Goal: Transaction & Acquisition: Download file/media

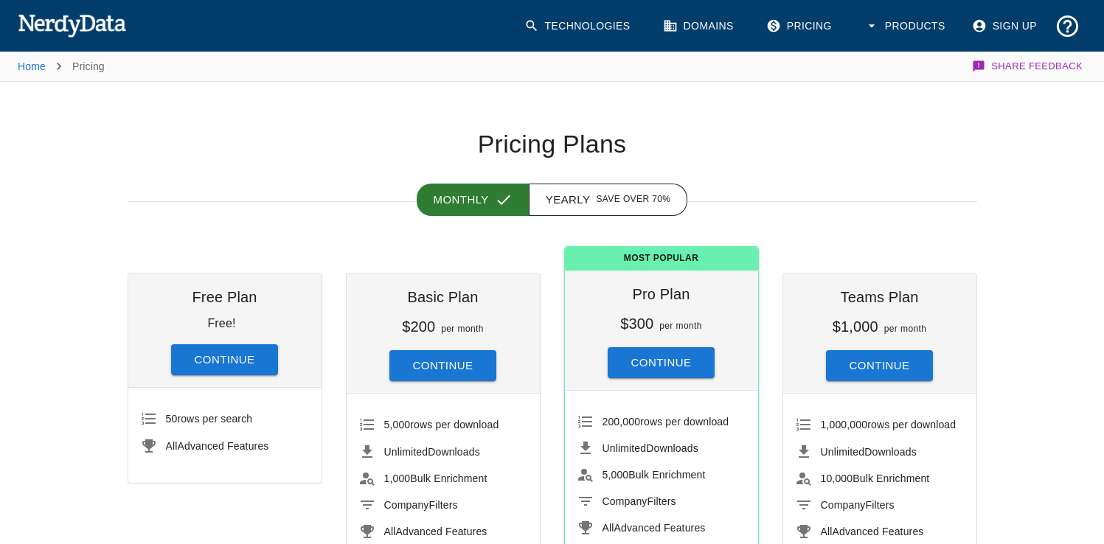
scroll to position [87, 0]
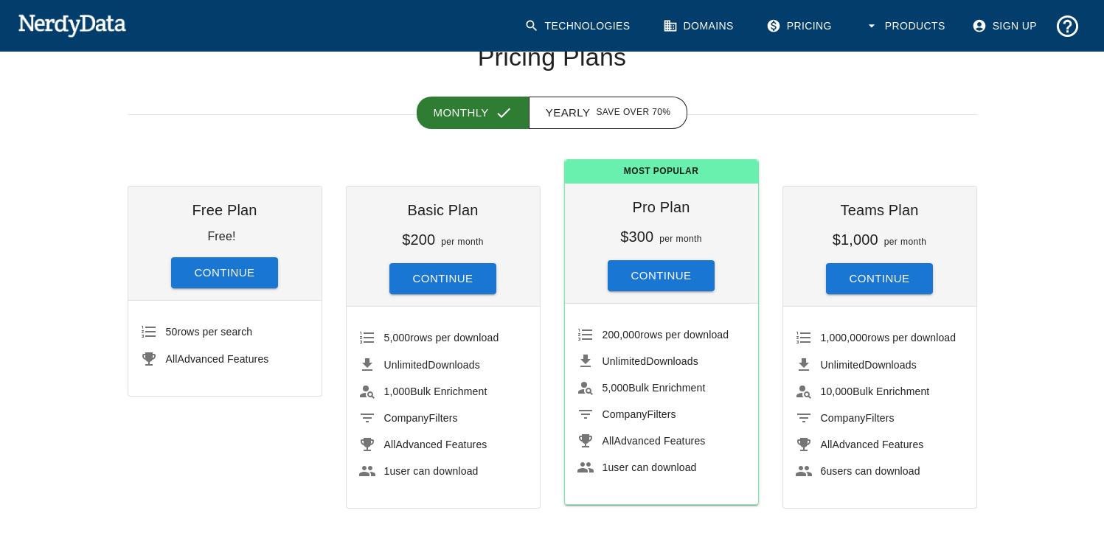
click at [378, 379] on li "1,000 Bulk Enrichment" at bounding box center [443, 391] width 170 height 27
click at [414, 414] on span "Company" at bounding box center [406, 418] width 45 height 12
click at [434, 437] on span "All Advanced Features" at bounding box center [456, 444] width 144 height 15
click at [434, 439] on span "All Advanced Features" at bounding box center [435, 445] width 103 height 12
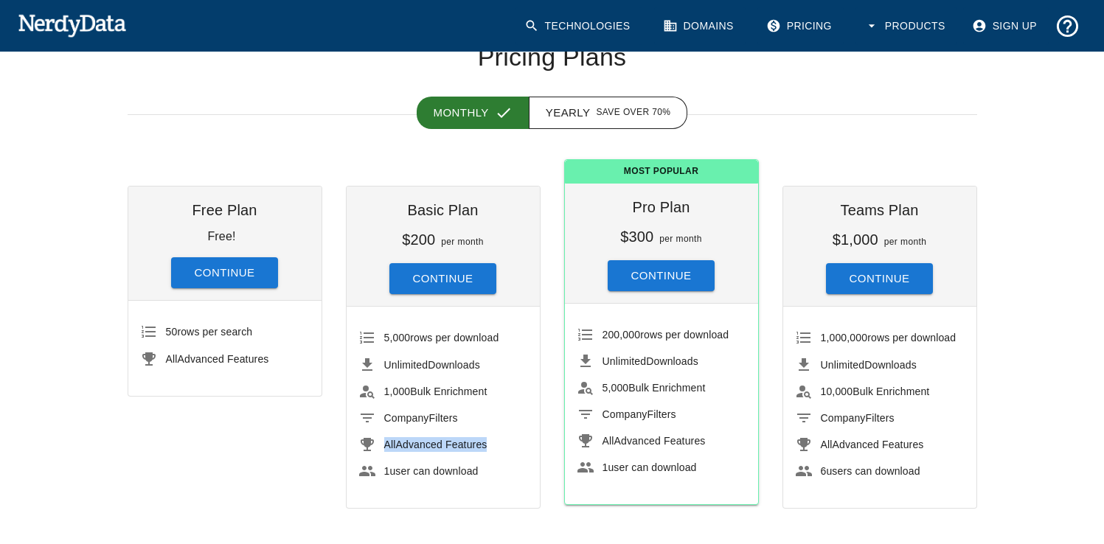
click at [434, 439] on span "All Advanced Features" at bounding box center [435, 445] width 103 height 12
click at [473, 424] on span "Company Filters" at bounding box center [456, 418] width 144 height 15
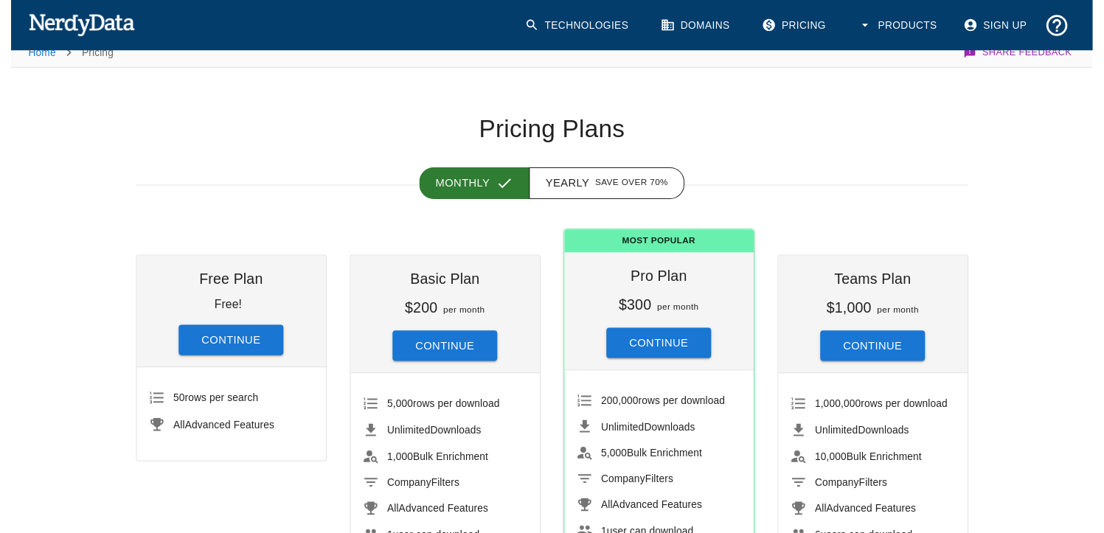
scroll to position [0, 0]
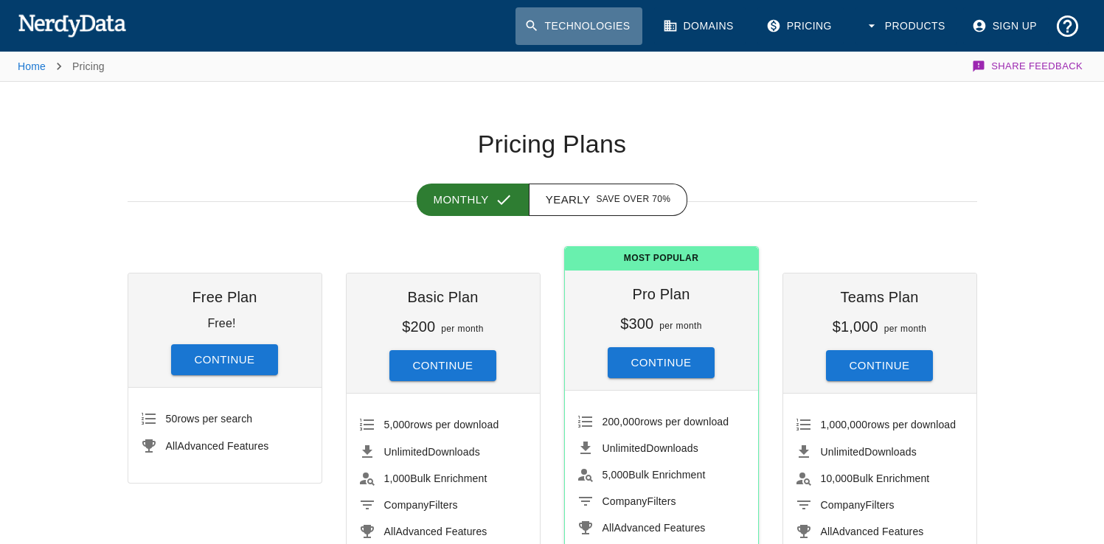
click at [583, 29] on link "Technologies" at bounding box center [578, 26] width 127 height 38
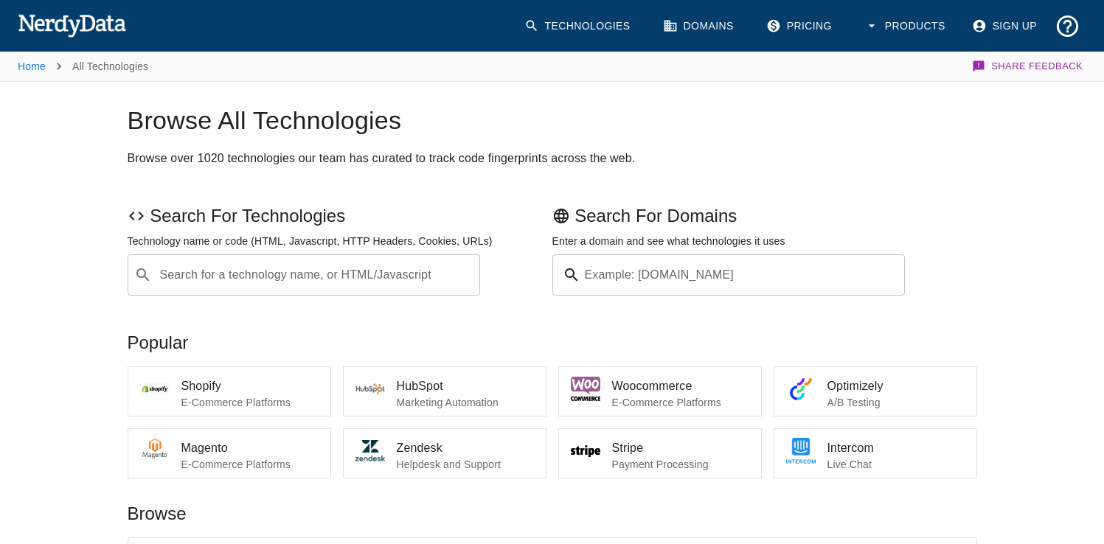
click at [290, 406] on p "E-Commerce Platforms" at bounding box center [249, 402] width 137 height 15
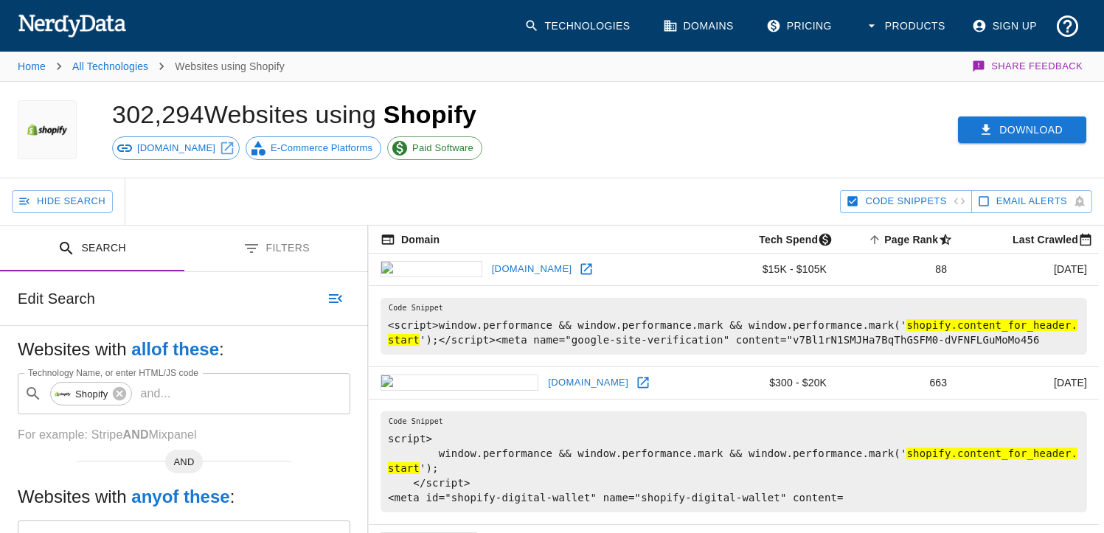
click at [976, 126] on button "Download" at bounding box center [1022, 129] width 128 height 27
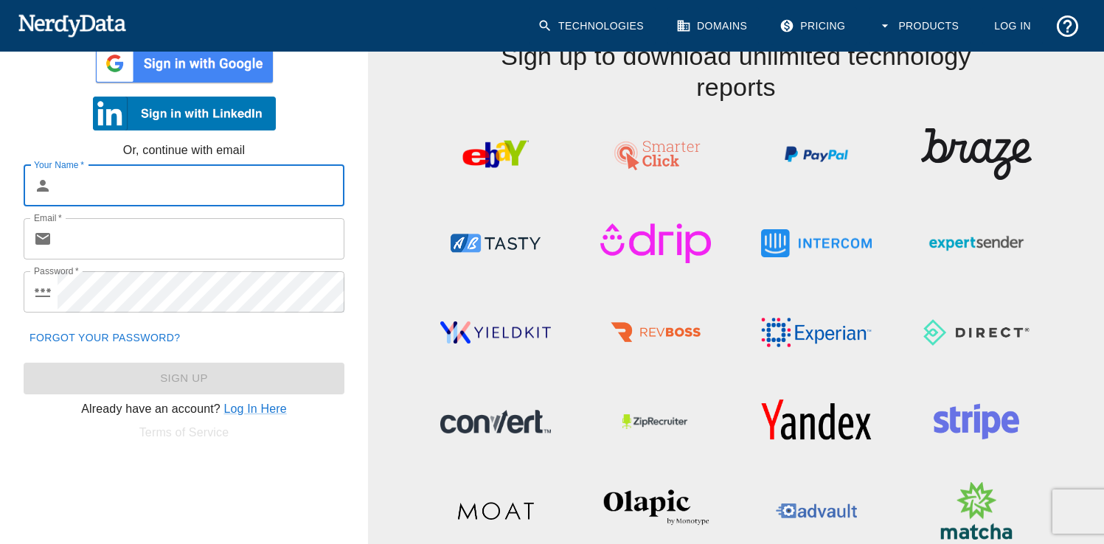
scroll to position [60, 0]
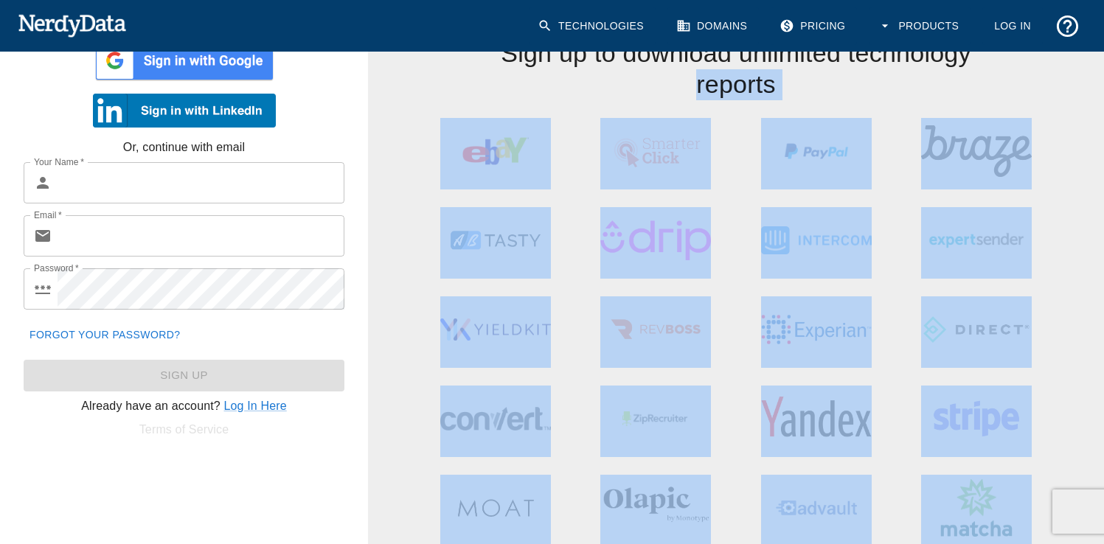
drag, startPoint x: 418, startPoint y: 86, endPoint x: 1054, endPoint y: 436, distance: 725.7
click at [1009, 495] on div "Sign up to download unlimited technology reports" at bounding box center [736, 259] width 736 height 573
click at [1056, 427] on div at bounding box center [977, 412] width 161 height 89
drag, startPoint x: 426, startPoint y: 103, endPoint x: 1054, endPoint y: 465, distance: 724.0
click at [1050, 479] on div "Sign up to download unlimited technology reports" at bounding box center [736, 259] width 736 height 573
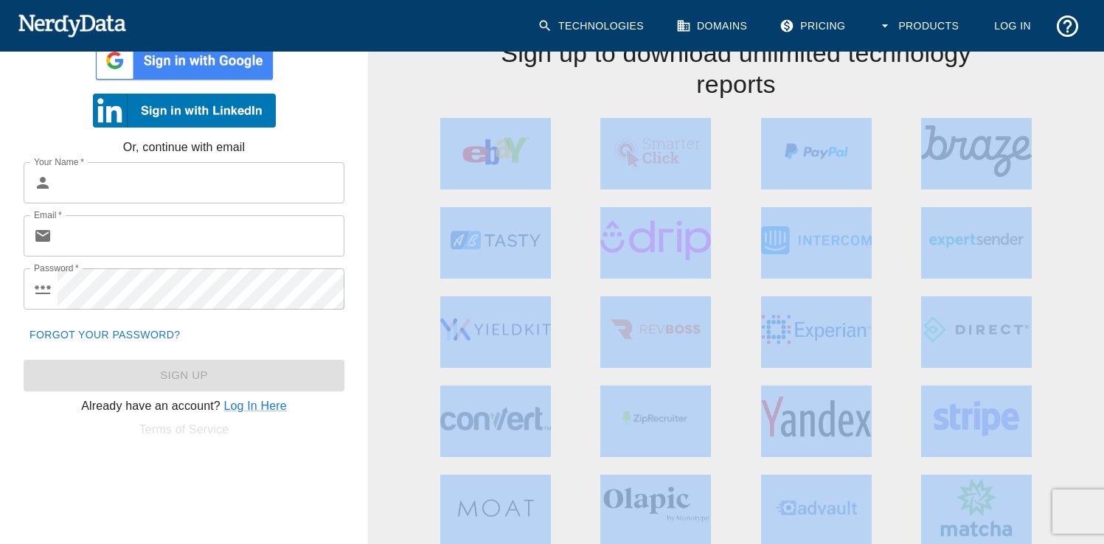
click at [1054, 461] on div at bounding box center [977, 501] width 161 height 89
drag, startPoint x: 1040, startPoint y: 535, endPoint x: 431, endPoint y: 119, distance: 737.5
click at [431, 119] on div "Sign up to download unlimited technology reports" at bounding box center [736, 259] width 736 height 573
click at [430, 114] on div at bounding box center [495, 144] width 161 height 89
drag, startPoint x: 423, startPoint y: 108, endPoint x: 998, endPoint y: 507, distance: 699.7
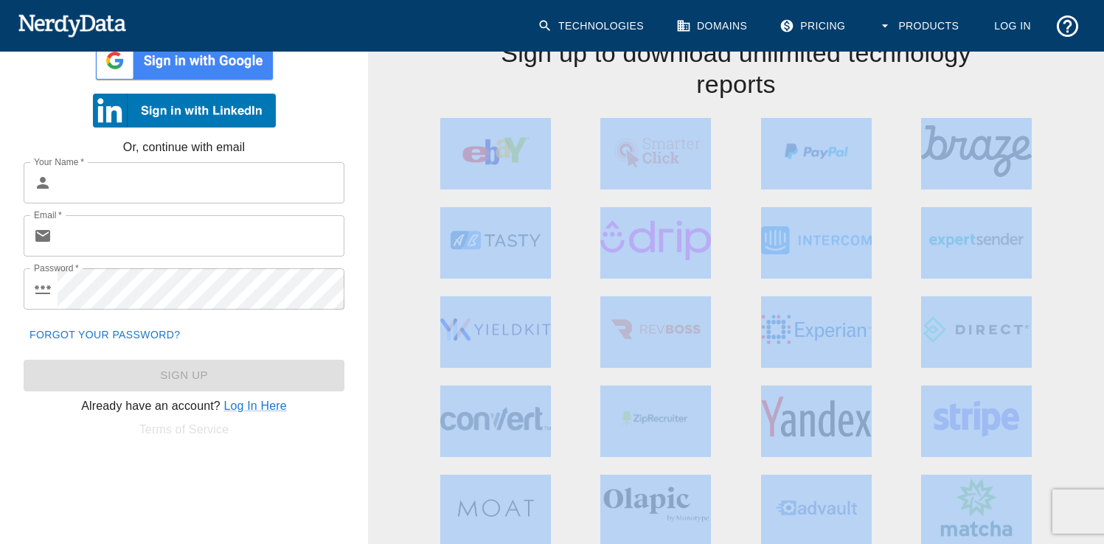
click at [998, 507] on div "Sign up to download unlimited technology reports" at bounding box center [736, 259] width 736 height 573
click at [391, 109] on div "Sign up to download unlimited technology reports" at bounding box center [736, 259] width 736 height 573
drag, startPoint x: 414, startPoint y: 120, endPoint x: 1033, endPoint y: 546, distance: 751.4
click at [1033, 543] on html "Technologies Domains Pricing Products Log In Sign up with a trusted provider Or…" at bounding box center [552, 243] width 1104 height 607
click at [729, 316] on div at bounding box center [656, 323] width 161 height 89
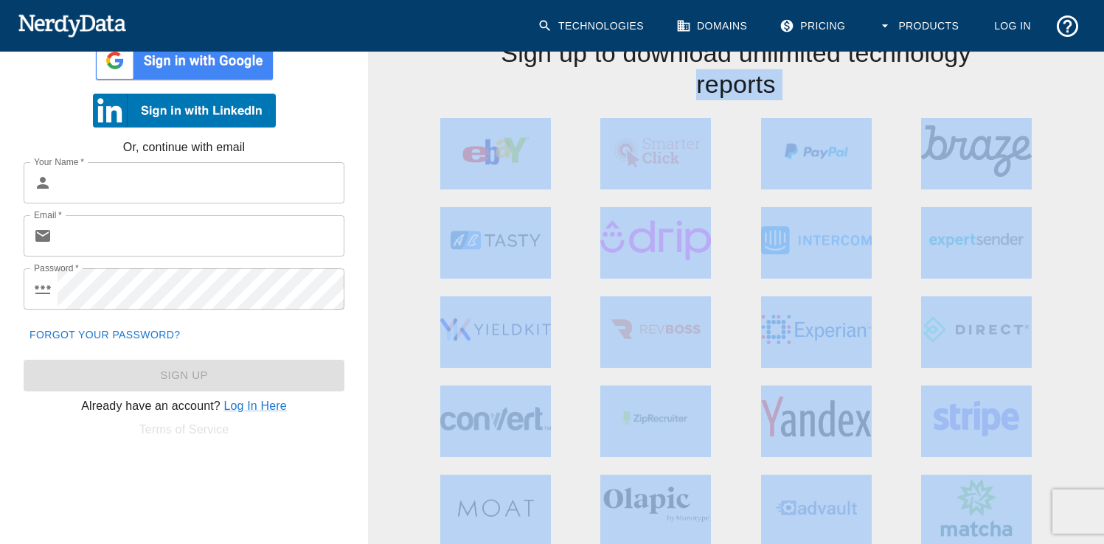
drag, startPoint x: 399, startPoint y: 90, endPoint x: 1015, endPoint y: 479, distance: 728.4
click at [1015, 479] on div "Sign up to download unlimited technology reports" at bounding box center [736, 259] width 736 height 573
click at [734, 319] on div at bounding box center [656, 323] width 161 height 89
drag, startPoint x: 410, startPoint y: 115, endPoint x: 1012, endPoint y: 501, distance: 715.3
click at [1012, 501] on div "Sign up to download unlimited technology reports" at bounding box center [736, 259] width 736 height 573
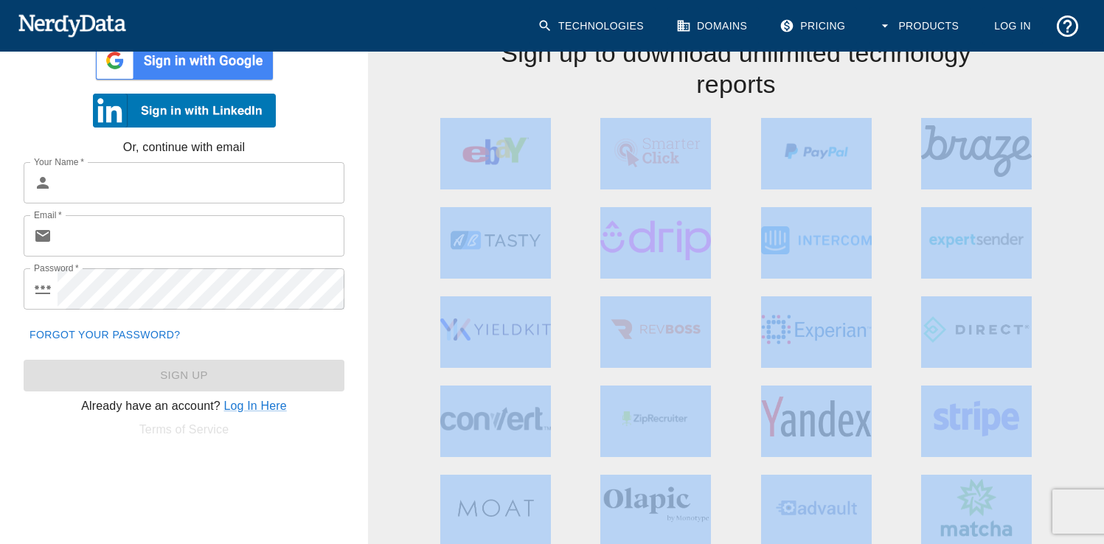
click at [905, 475] on div at bounding box center [977, 501] width 161 height 89
drag, startPoint x: 422, startPoint y: 105, endPoint x: 1070, endPoint y: 518, distance: 768.1
click at [173, 38] on body "Technologies Domains Pricing Products Log In Sign up with a trusted provider Or…" at bounding box center [552, 243] width 1104 height 607
click at [744, 469] on div at bounding box center [816, 501] width 161 height 89
drag, startPoint x: 386, startPoint y: 81, endPoint x: 998, endPoint y: 480, distance: 729.9
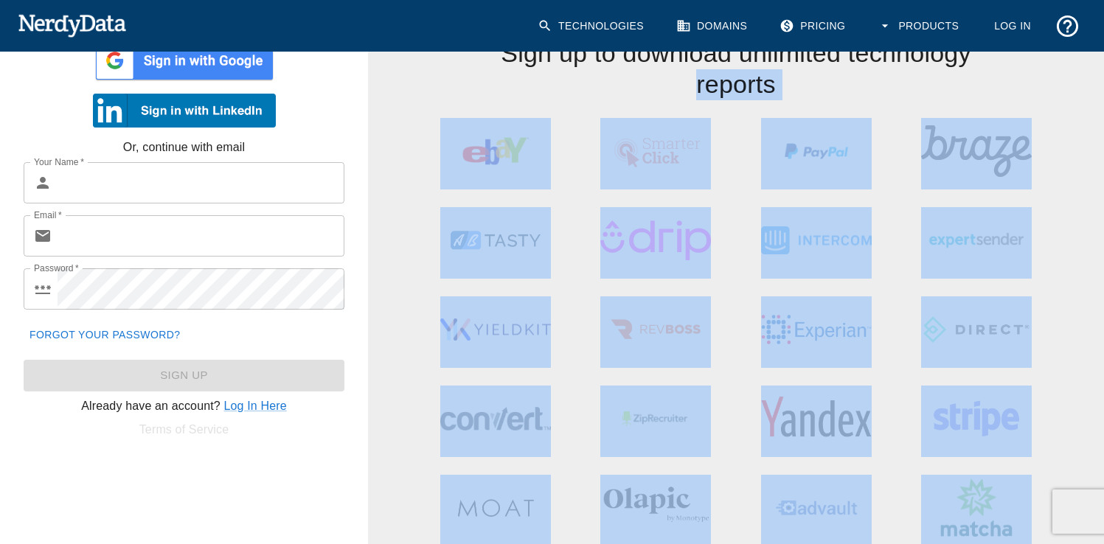
click at [998, 480] on div "Sign up to download unlimited technology reports" at bounding box center [736, 259] width 736 height 573
click at [886, 479] on div at bounding box center [816, 501] width 161 height 89
drag, startPoint x: 428, startPoint y: 115, endPoint x: 1051, endPoint y: 484, distance: 723.9
click at [1051, 484] on div "Sign up to download unlimited technology reports" at bounding box center [736, 259] width 736 height 573
click at [742, 333] on div at bounding box center [816, 323] width 161 height 89
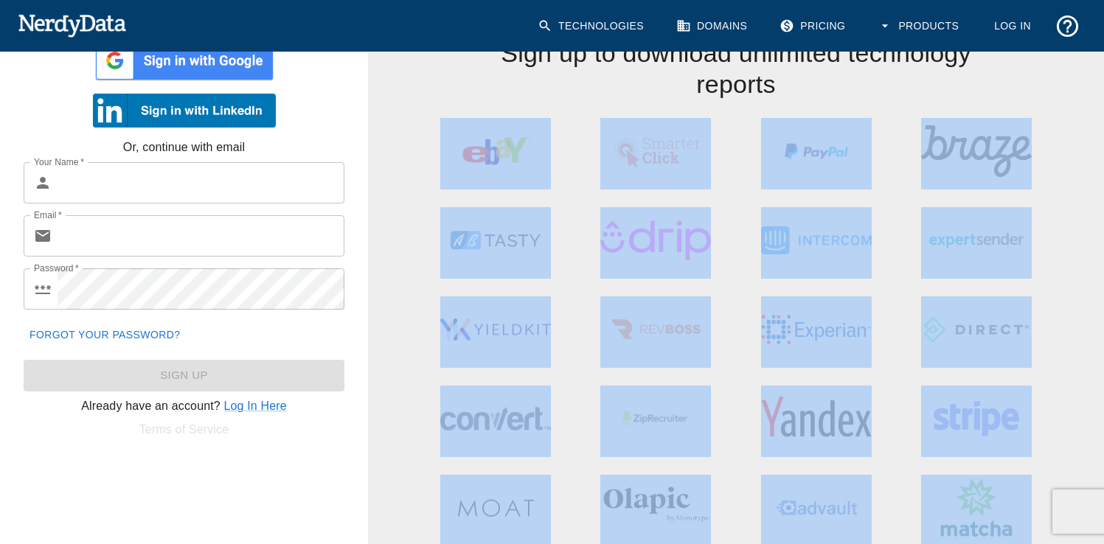
drag, startPoint x: 436, startPoint y: 114, endPoint x: 1010, endPoint y: 498, distance: 690.4
click at [1010, 498] on div "Sign up to download unlimited technology reports" at bounding box center [736, 259] width 736 height 573
click at [919, 465] on div at bounding box center [977, 501] width 161 height 89
drag, startPoint x: 442, startPoint y: 114, endPoint x: 997, endPoint y: 502, distance: 677.7
click at [997, 502] on div "Sign up to download unlimited technology reports" at bounding box center [736, 259] width 736 height 573
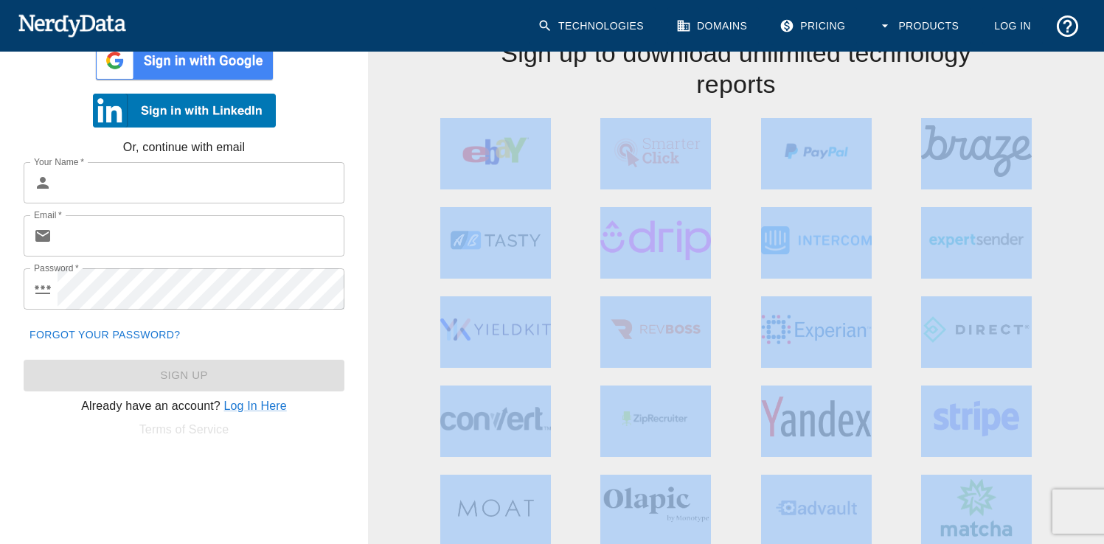
click at [591, 378] on div at bounding box center [656, 412] width 161 height 89
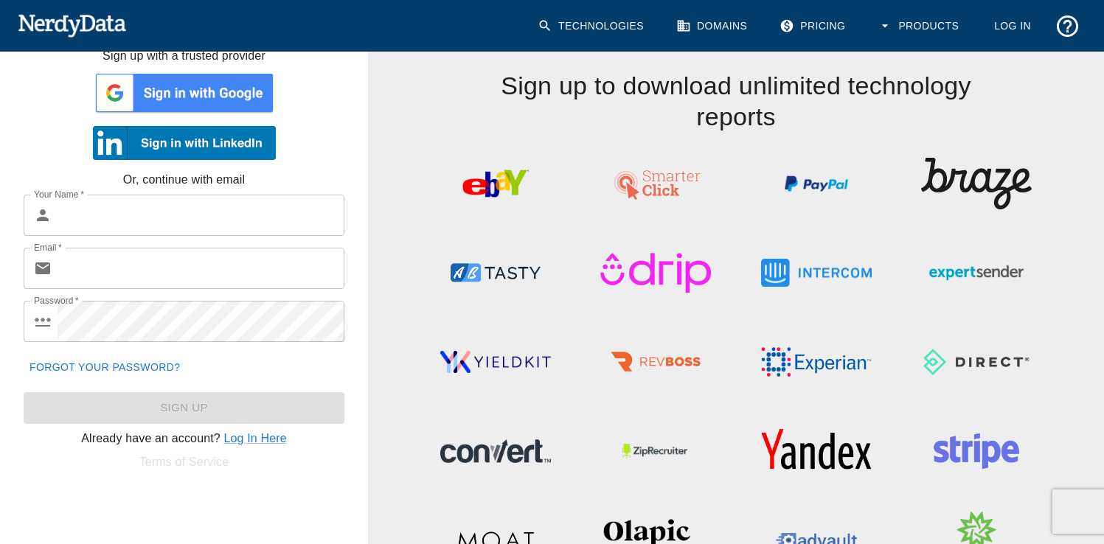
scroll to position [32, 0]
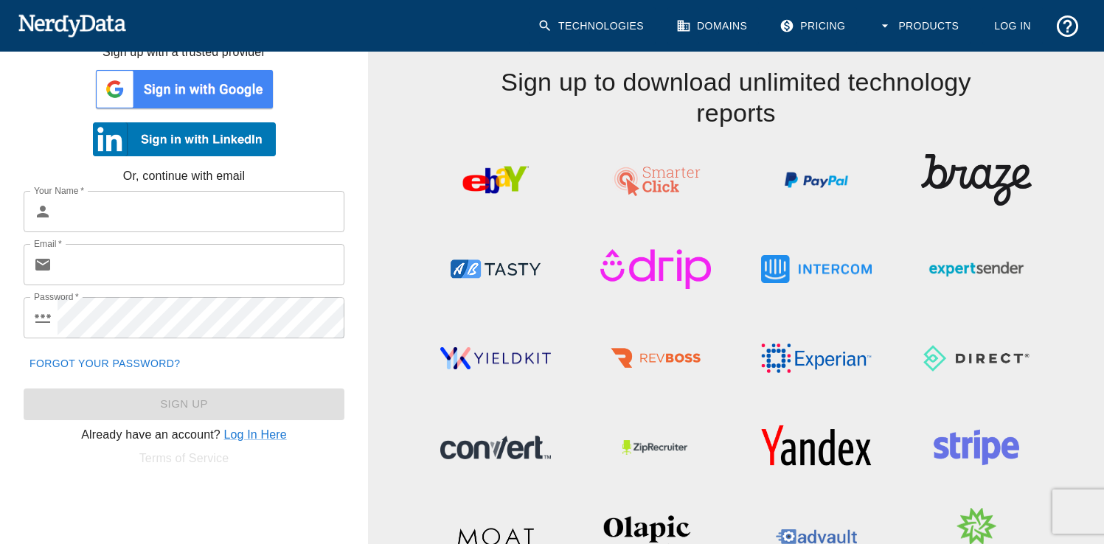
click at [188, 86] on img at bounding box center [184, 89] width 183 height 44
